Goal: Information Seeking & Learning: Learn about a topic

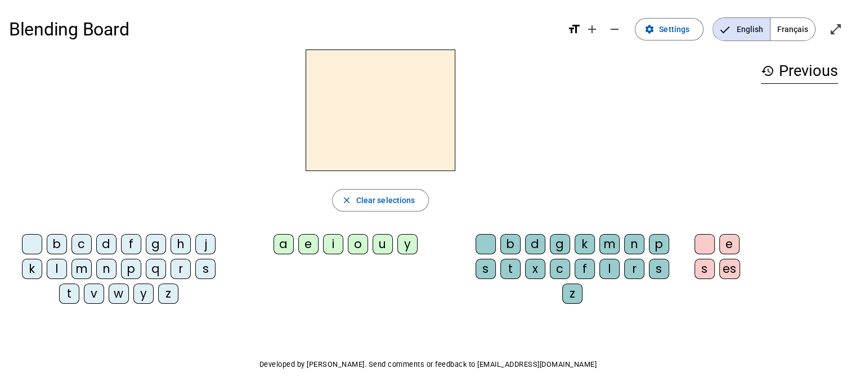
click at [606, 246] on div "m" at bounding box center [610, 244] width 20 height 20
click at [284, 248] on div "a" at bounding box center [284, 244] width 20 height 20
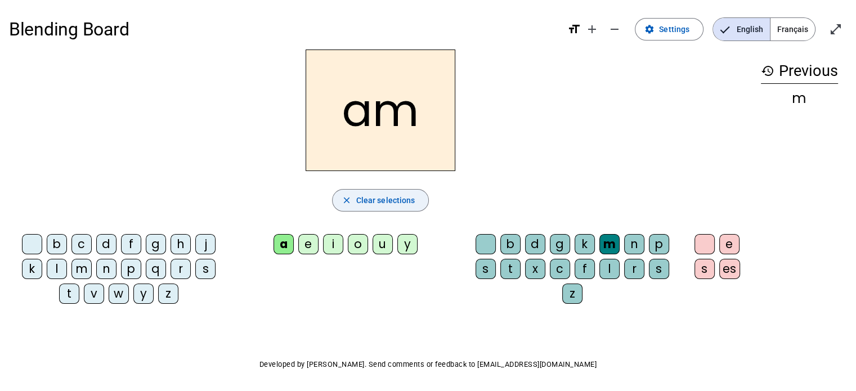
click at [388, 207] on span "button" at bounding box center [381, 200] width 96 height 27
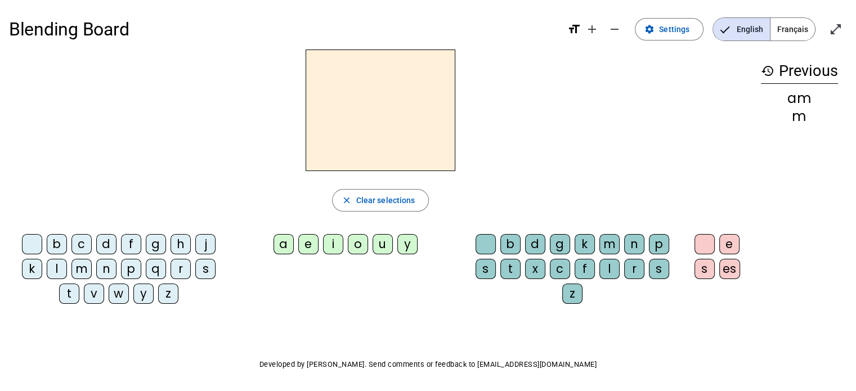
click at [797, 116] on div "m" at bounding box center [799, 117] width 77 height 14
click at [605, 242] on div "m" at bounding box center [610, 244] width 20 height 20
click at [42, 241] on div at bounding box center [32, 244] width 20 height 20
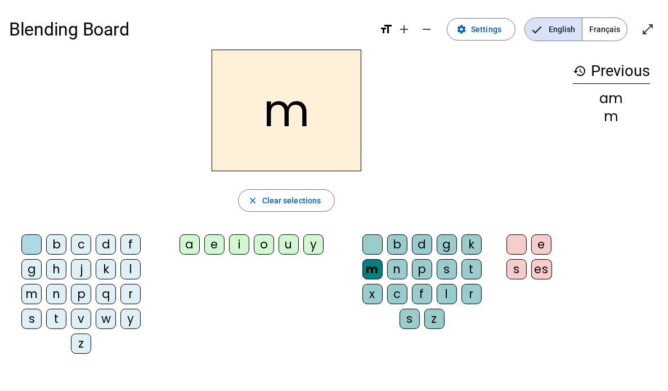
click at [185, 244] on div "a" at bounding box center [190, 244] width 20 height 20
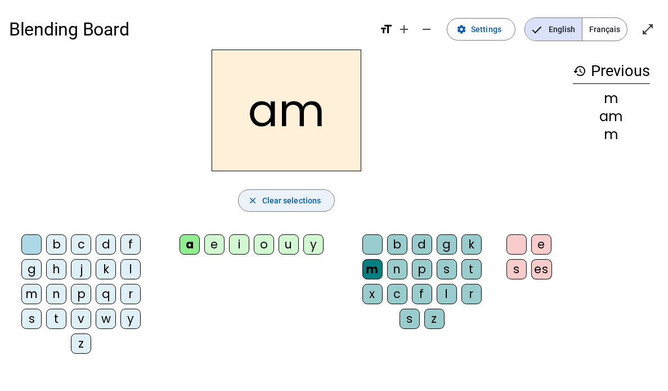
click at [297, 206] on span "Clear selections" at bounding box center [291, 201] width 59 height 14
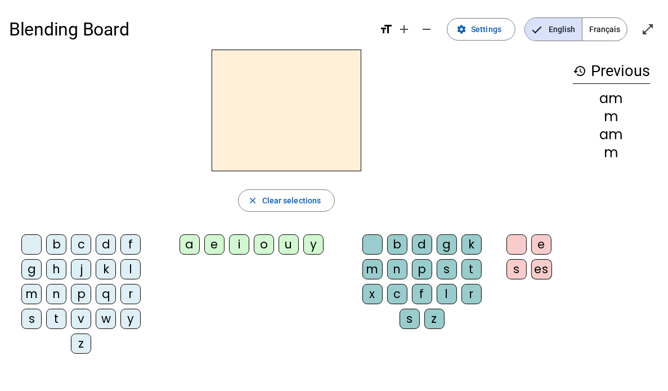
click at [296, 117] on h2 at bounding box center [287, 111] width 150 height 122
click at [601, 37] on span "Français" at bounding box center [605, 29] width 44 height 23
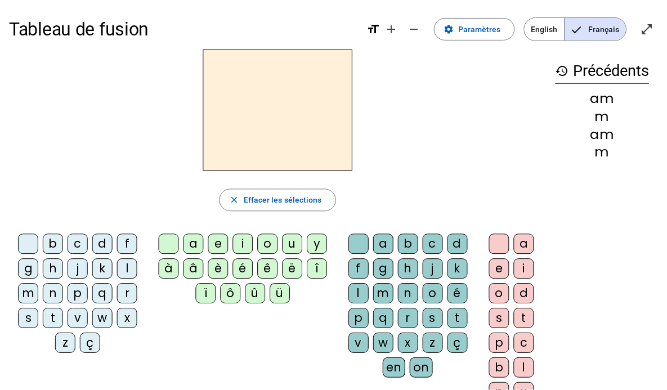
scroll to position [56, 0]
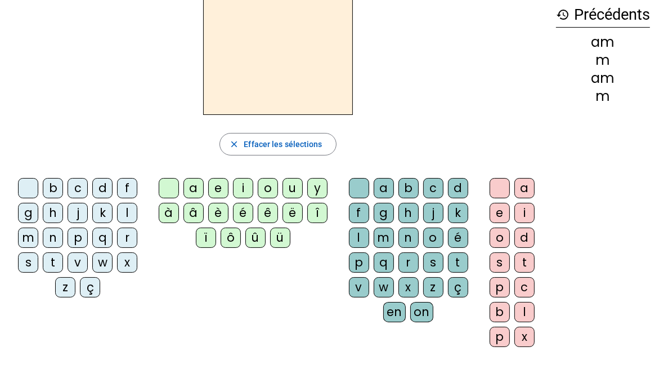
click at [35, 238] on div "m" at bounding box center [28, 237] width 20 height 20
click at [522, 187] on div "a" at bounding box center [525, 188] width 20 height 20
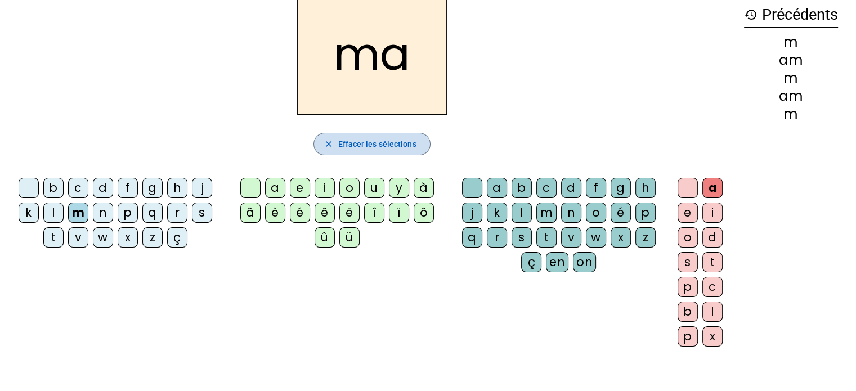
click at [411, 140] on span "Effacer les sélections" at bounding box center [377, 144] width 78 height 14
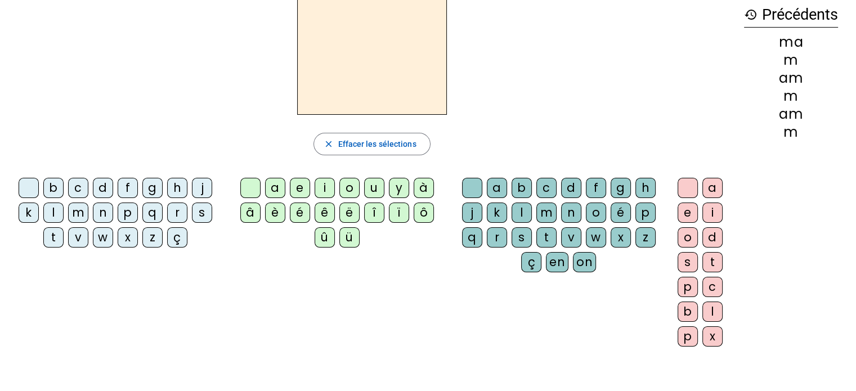
click at [548, 234] on div "t" at bounding box center [547, 237] width 20 height 20
click at [710, 192] on div "a" at bounding box center [713, 188] width 20 height 20
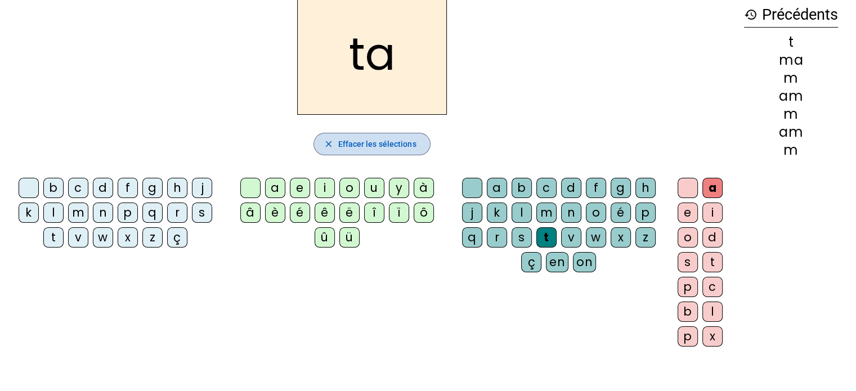
click at [421, 146] on span "button" at bounding box center [371, 144] width 115 height 27
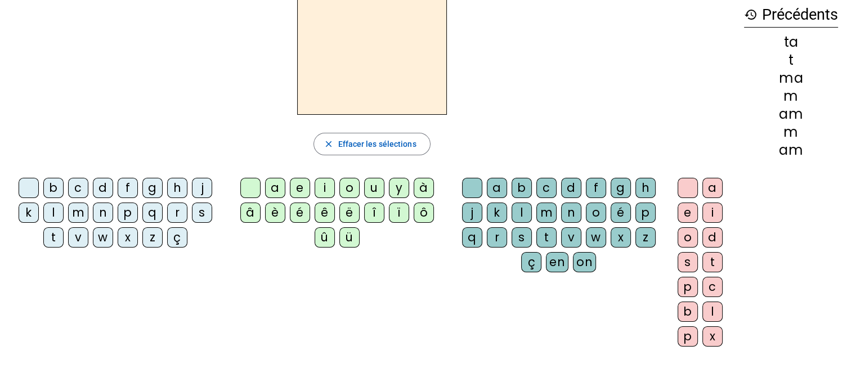
click at [516, 208] on div "l" at bounding box center [522, 213] width 20 height 20
click at [714, 185] on div "a" at bounding box center [713, 188] width 20 height 20
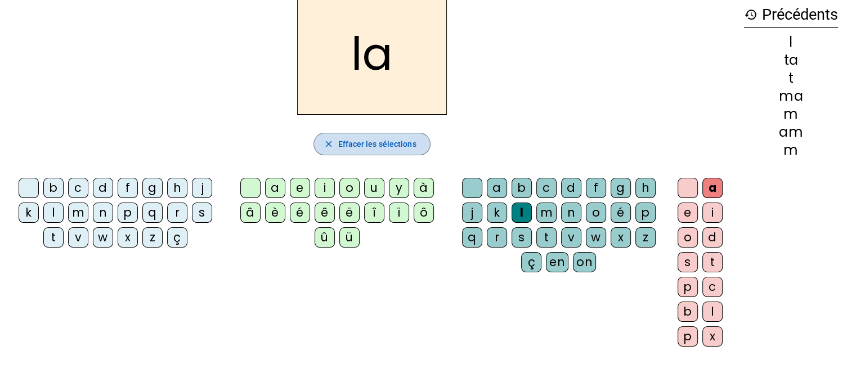
click at [394, 145] on span "Effacer les sélections" at bounding box center [377, 144] width 78 height 14
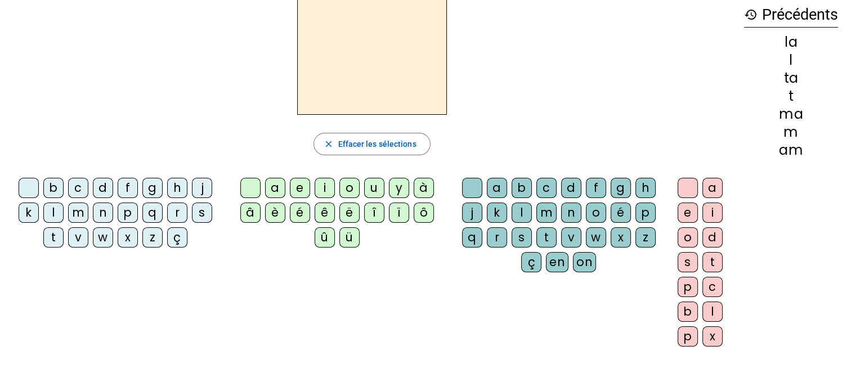
click at [517, 215] on div "l" at bounding box center [522, 213] width 20 height 20
click at [687, 220] on div "e" at bounding box center [688, 213] width 20 height 20
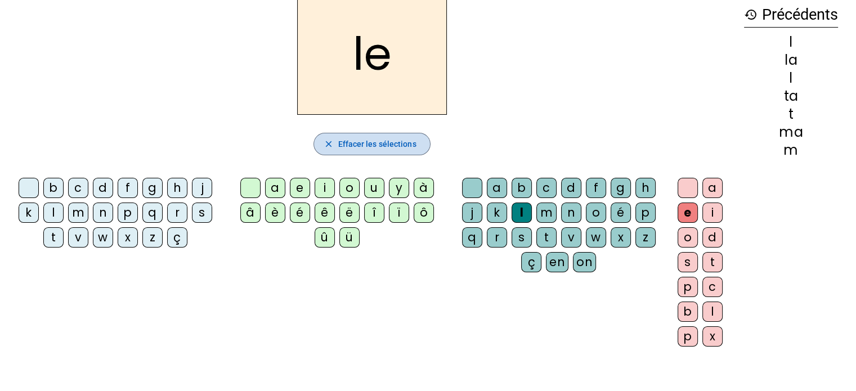
click at [409, 137] on span "Effacer les sélections" at bounding box center [377, 144] width 78 height 14
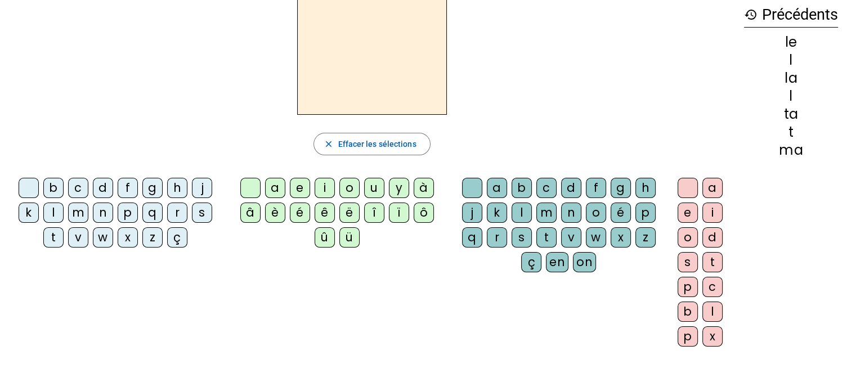
click at [515, 211] on div "l" at bounding box center [522, 213] width 20 height 20
click at [376, 194] on div "u" at bounding box center [374, 188] width 20 height 20
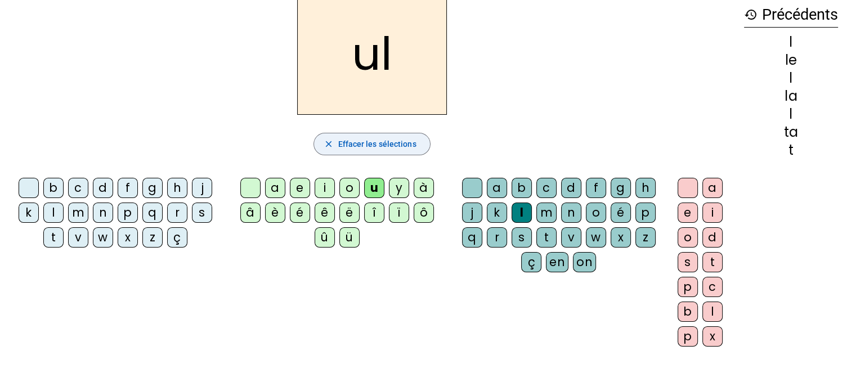
click at [376, 139] on span "Effacer les sélections" at bounding box center [377, 144] width 78 height 14
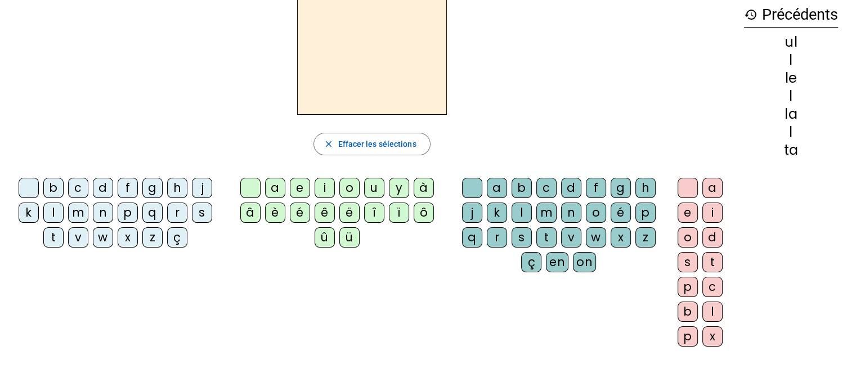
click at [518, 213] on div "l" at bounding box center [522, 213] width 20 height 20
click at [689, 185] on div at bounding box center [688, 188] width 20 height 20
click at [748, 278] on div "history Précédents ul l le l la l" at bounding box center [791, 165] width 112 height 345
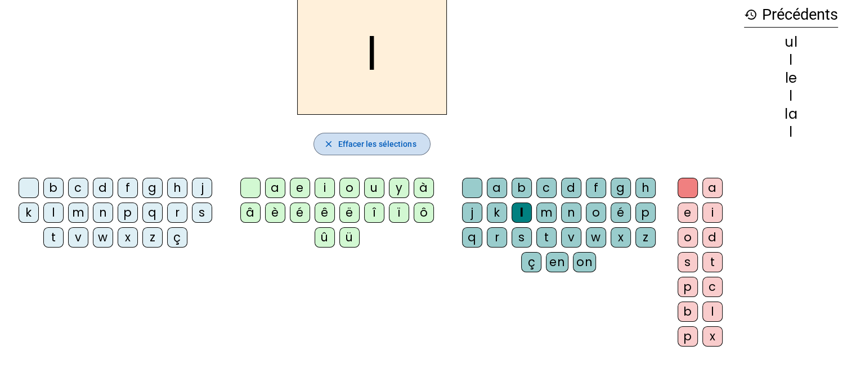
click at [400, 150] on span "button" at bounding box center [371, 144] width 115 height 27
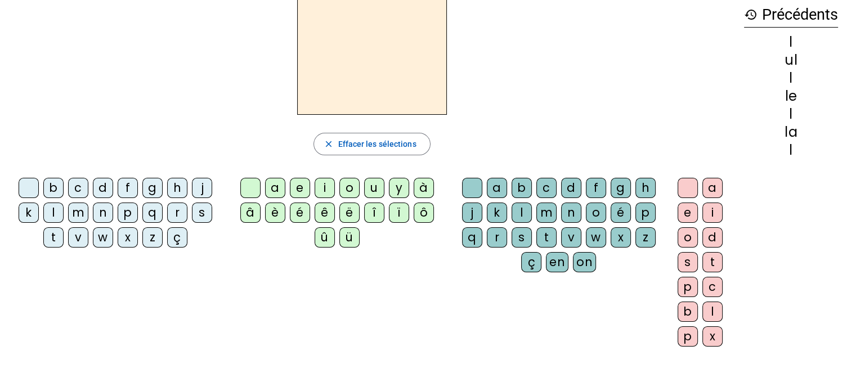
click at [565, 190] on div "d" at bounding box center [571, 188] width 20 height 20
click at [689, 207] on div "e" at bounding box center [688, 213] width 20 height 20
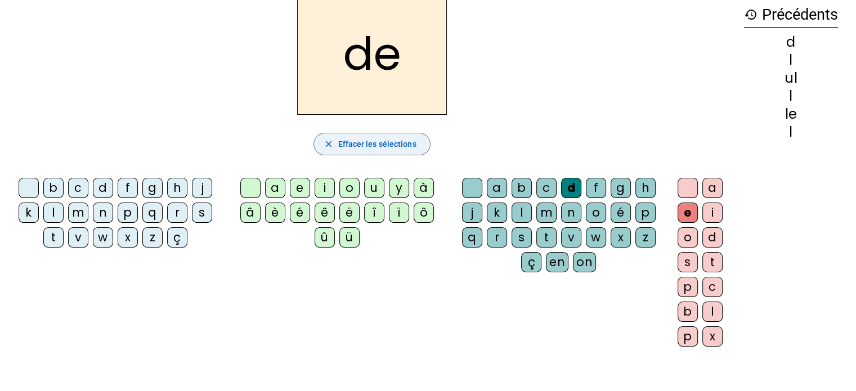
click at [405, 144] on span "Effacer les sélections" at bounding box center [377, 144] width 78 height 14
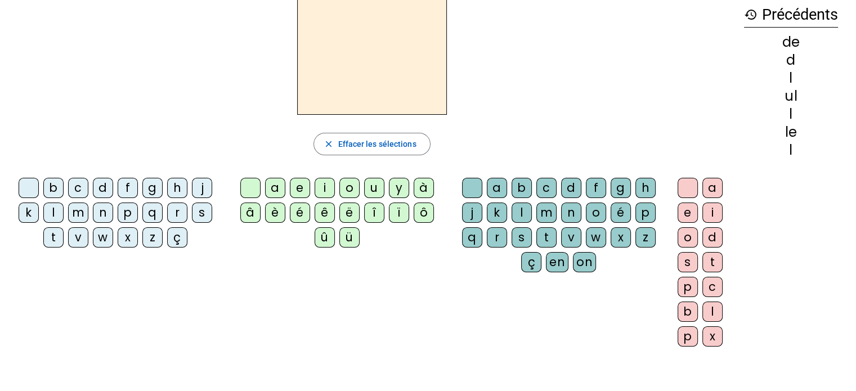
click at [535, 214] on div "a b c d f g h j k l m n o é p q r s t v w x z ç en on" at bounding box center [561, 227] width 208 height 99
click at [544, 209] on div "m" at bounding box center [547, 213] width 20 height 20
click at [690, 209] on div "e" at bounding box center [688, 213] width 20 height 20
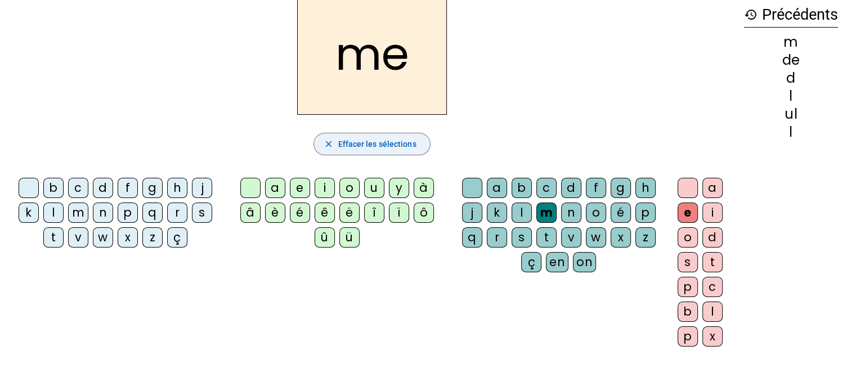
click at [383, 144] on span "Effacer les sélections" at bounding box center [377, 144] width 78 height 14
